Goal: Task Accomplishment & Management: Manage account settings

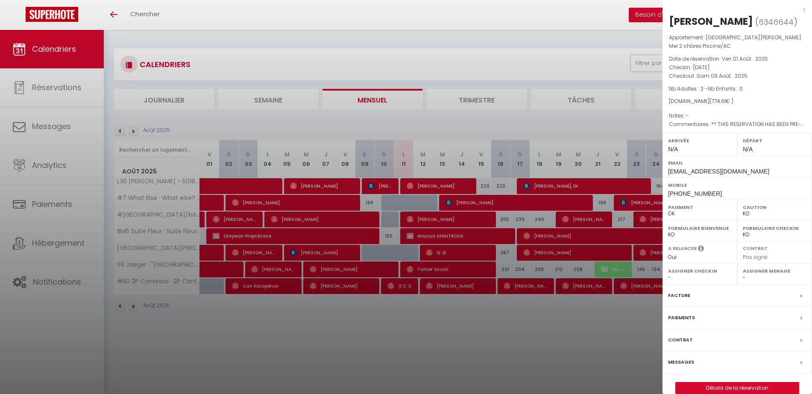
select select "KO"
select select "0"
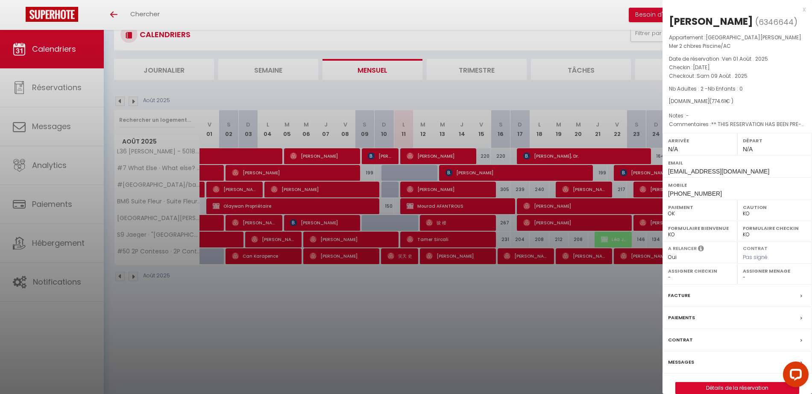
scroll to position [30, 0]
click at [530, 95] on div at bounding box center [406, 197] width 812 height 394
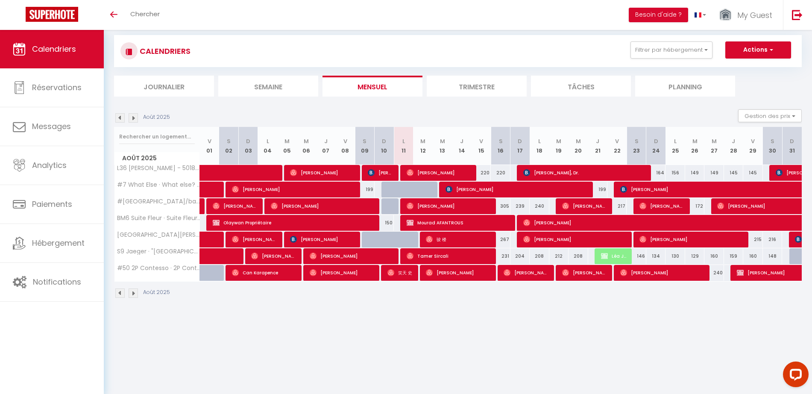
scroll to position [0, 0]
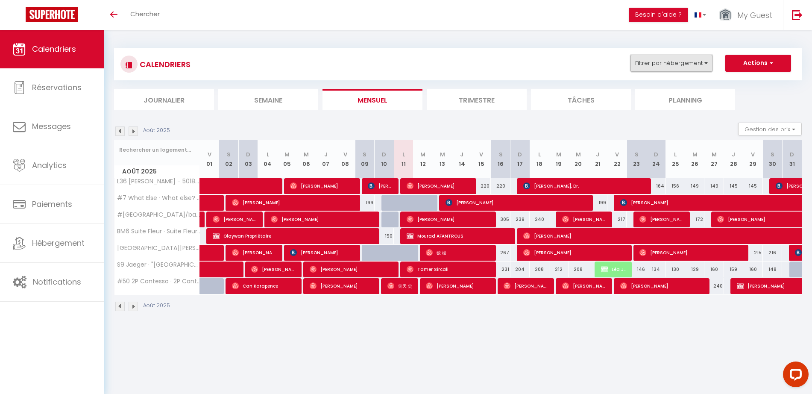
click at [671, 67] on button "Filtrer par hébergement" at bounding box center [672, 63] width 82 height 17
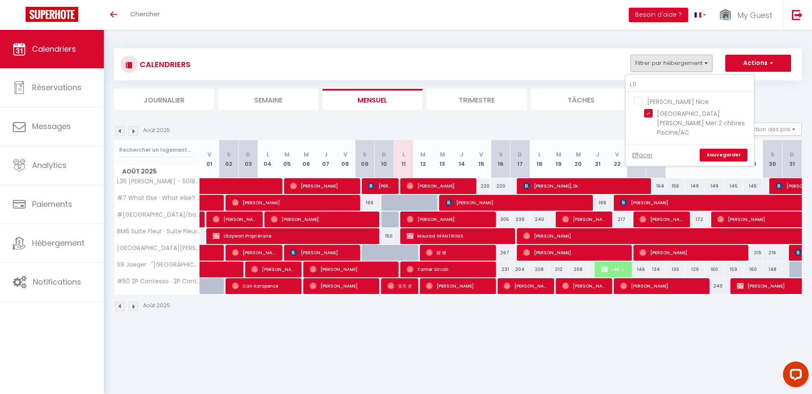
click at [640, 103] on input "[PERSON_NAME] Nice" at bounding box center [699, 101] width 128 height 9
checkbox input "false"
click at [641, 85] on input "L11" at bounding box center [690, 84] width 128 height 15
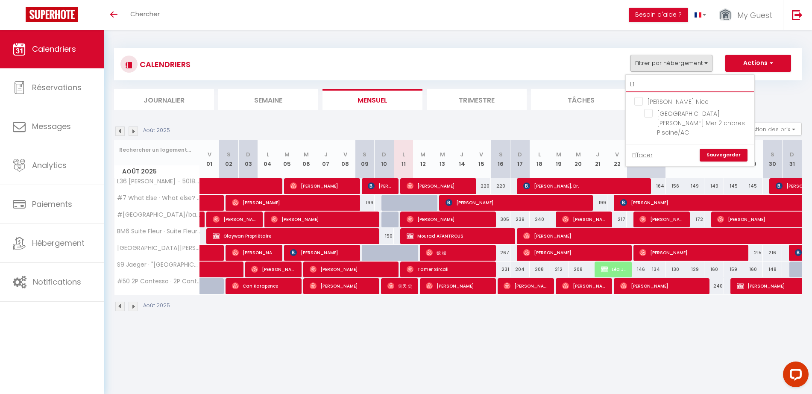
type input "L"
checkbox input "false"
type input "L29"
click at [652, 112] on input "L29 Bordonnat · 2P Lenval plage à 30 mètres de la Mer clim balcon" at bounding box center [697, 113] width 107 height 9
checkbox input "true"
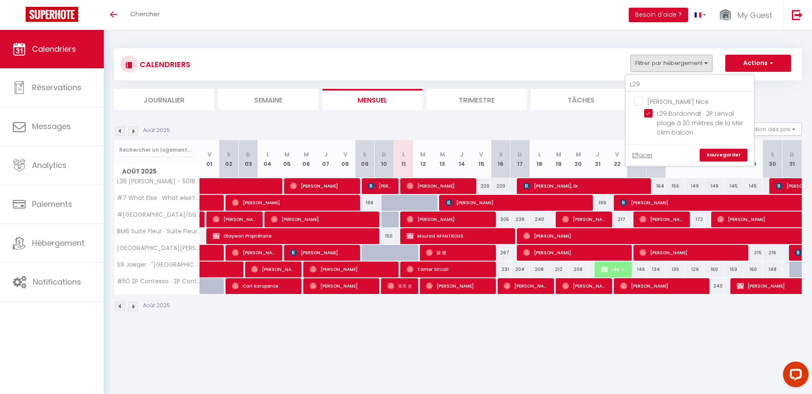
click at [715, 153] on link "Sauvegarder" at bounding box center [724, 155] width 48 height 13
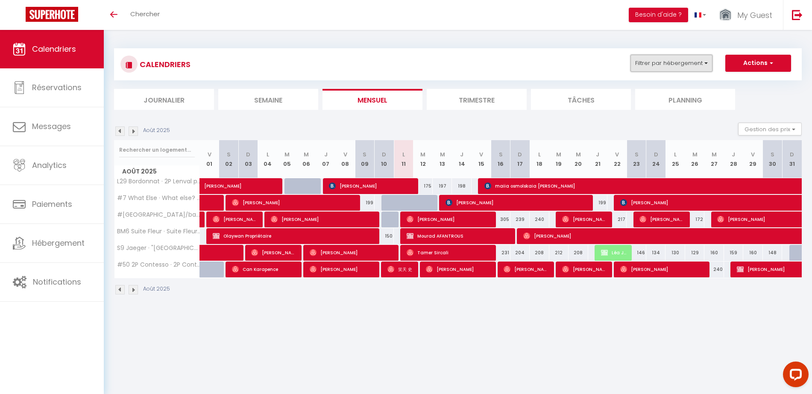
click at [683, 64] on button "Filtrer par hébergement" at bounding box center [672, 63] width 82 height 17
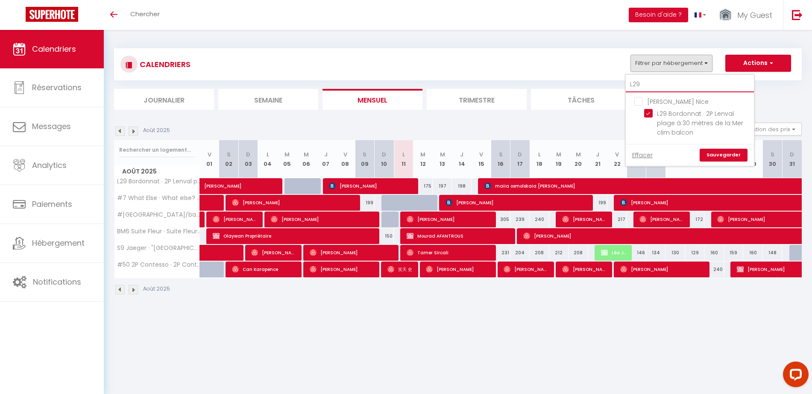
click at [658, 86] on input "L29" at bounding box center [690, 84] width 128 height 15
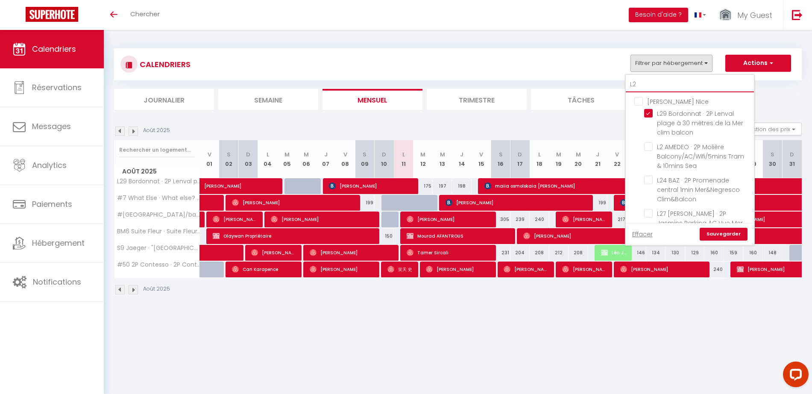
type input "L"
checkbox input "false"
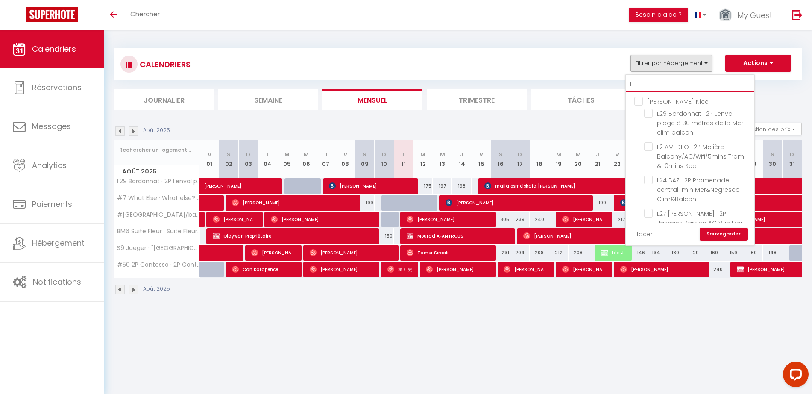
checkbox input "false"
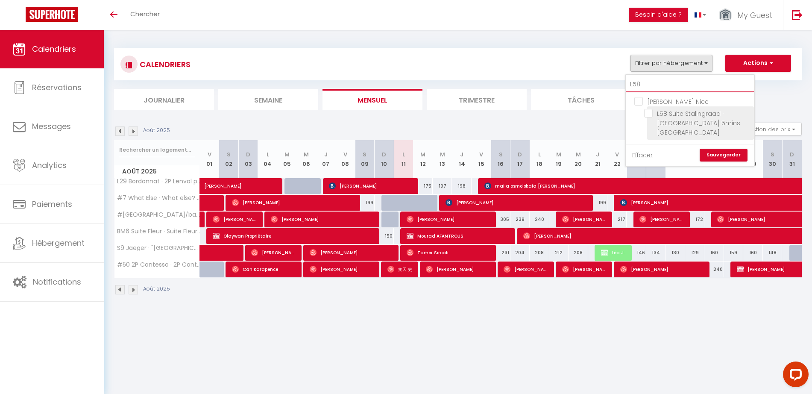
type input "L58"
click at [651, 109] on input "L58 Suite Stalingraad · [GEOGRAPHIC_DATA] 5mins [GEOGRAPHIC_DATA]" at bounding box center [697, 113] width 107 height 9
checkbox input "true"
click at [711, 152] on link "Sauvegarder" at bounding box center [724, 155] width 48 height 13
